Goal: Task Accomplishment & Management: Complete application form

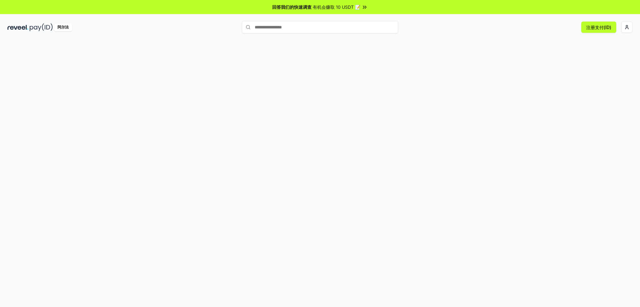
click at [460, 30] on div "注册支付(ID)" at bounding box center [528, 27] width 208 height 11
